Goal: Information Seeking & Learning: Learn about a topic

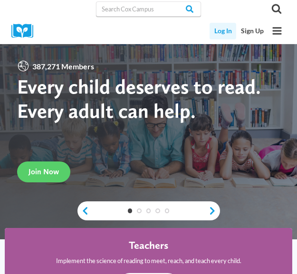
click at [228, 33] on link "Log In" at bounding box center [223, 31] width 27 height 17
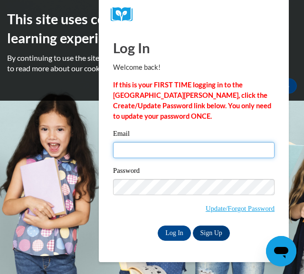
type input "dorain.shields@gcpsk12.org"
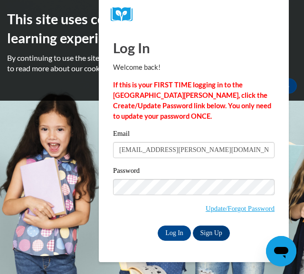
click at [178, 242] on div "Log In Welcome back! If this is your FIRST TIME logging in to the NEW Cox Campu…" at bounding box center [194, 146] width 205 height 234
click at [178, 236] on input "Log In" at bounding box center [174, 233] width 33 height 15
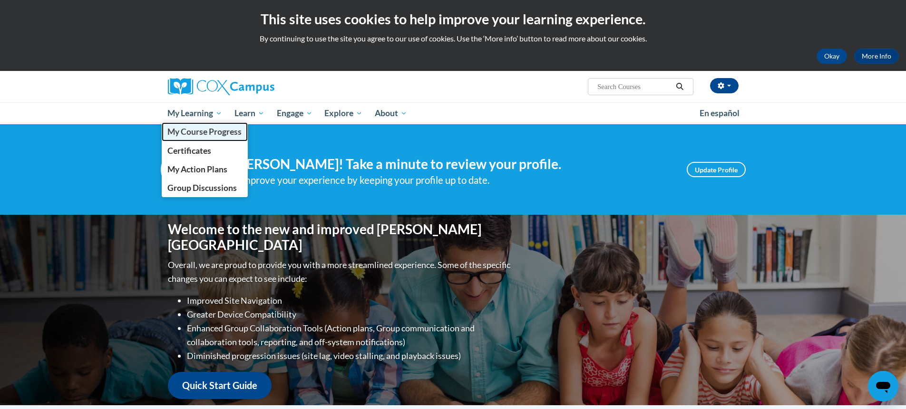
click at [202, 135] on span "My Course Progress" at bounding box center [204, 132] width 74 height 10
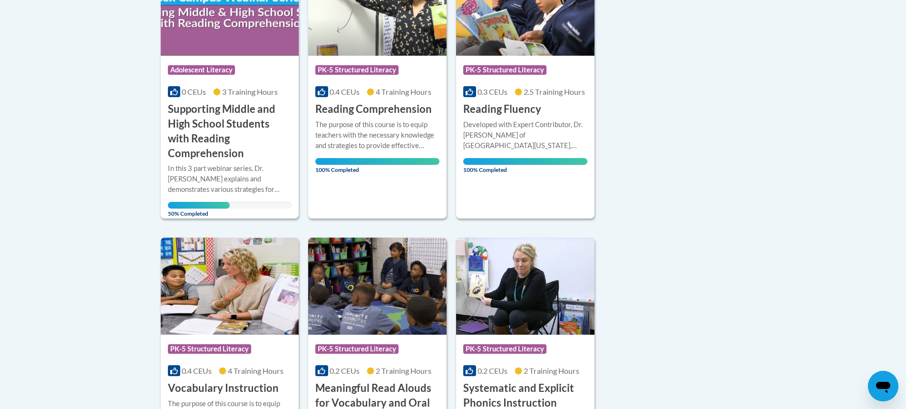
scroll to position [238, 0]
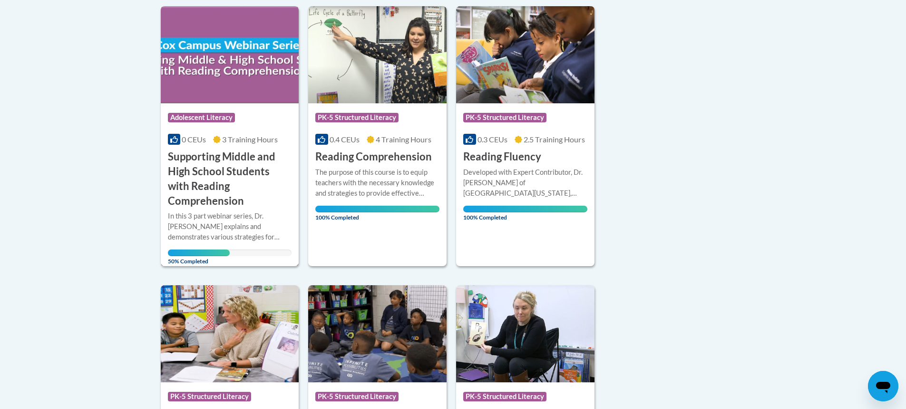
click at [227, 98] on img at bounding box center [230, 54] width 138 height 97
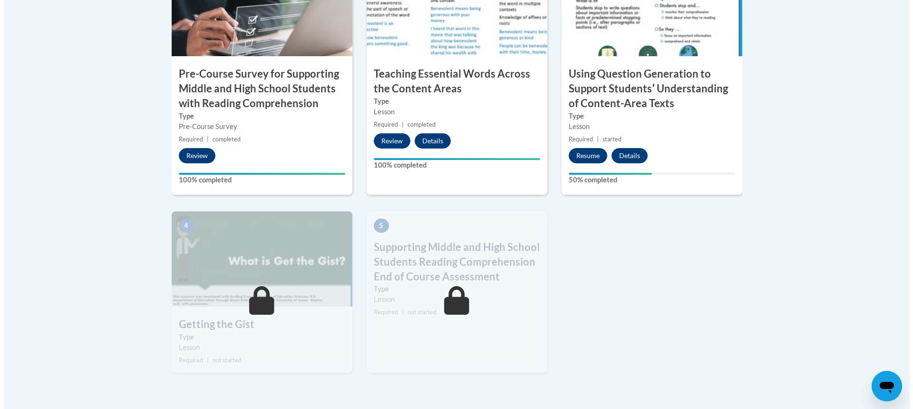
scroll to position [428, 0]
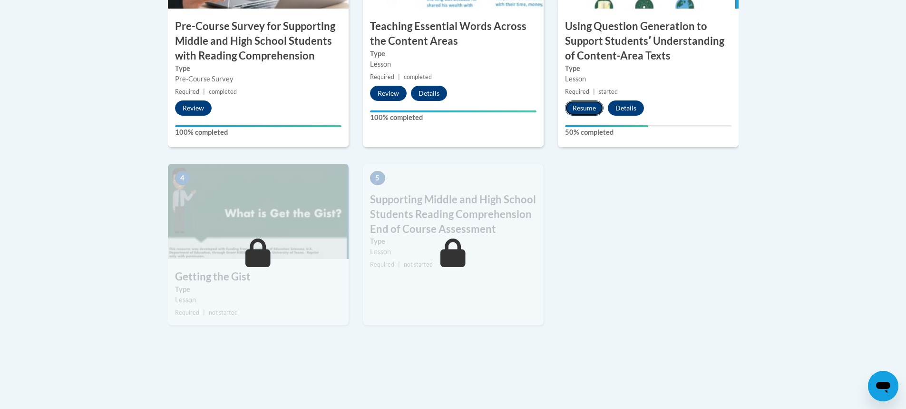
click at [580, 106] on button "Resume" at bounding box center [584, 107] width 39 height 15
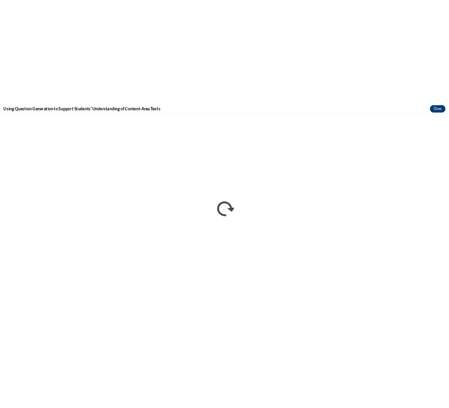
scroll to position [0, 0]
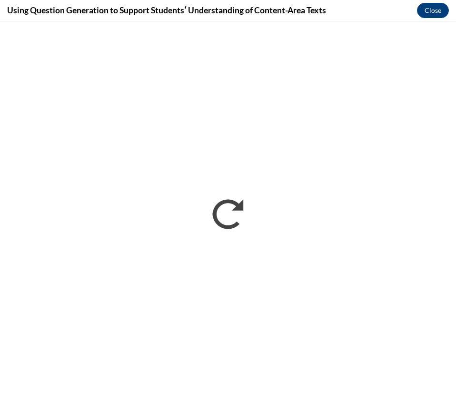
click at [431, 2] on div "Using Question Generation to Support Studentsʹ Understanding of Content-Area Te…" at bounding box center [228, 10] width 456 height 21
click at [433, 11] on button "Close" at bounding box center [433, 10] width 32 height 15
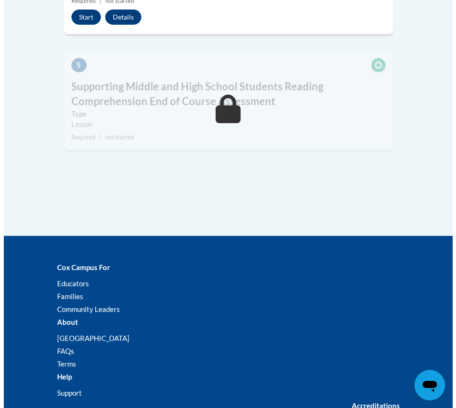
scroll to position [1094, 0]
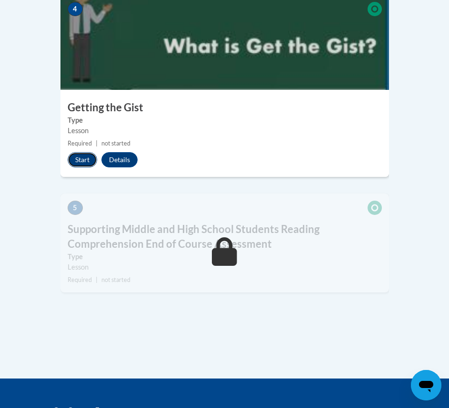
click at [87, 157] on button "Start" at bounding box center [82, 159] width 29 height 15
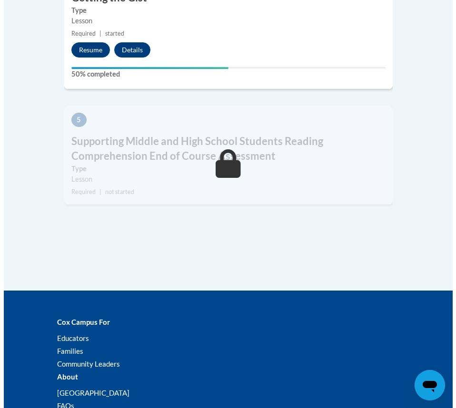
scroll to position [1142, 0]
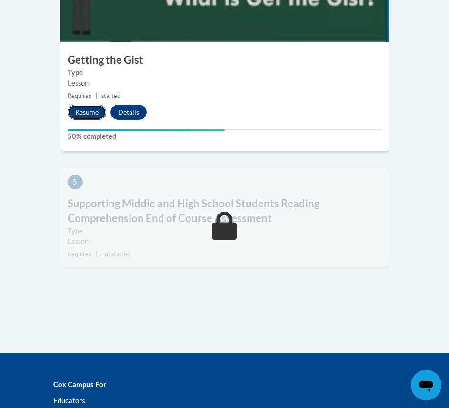
click at [82, 110] on button "Resume" at bounding box center [87, 112] width 39 height 15
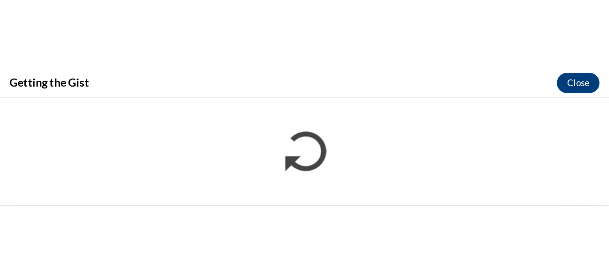
scroll to position [631, 0]
